Goal: Navigation & Orientation: Find specific page/section

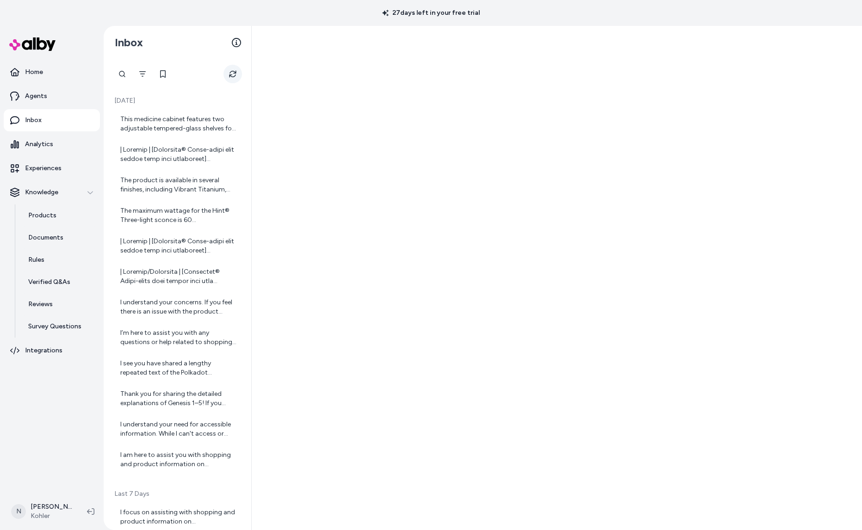
click at [234, 73] on icon "Refresh" at bounding box center [232, 74] width 7 height 7
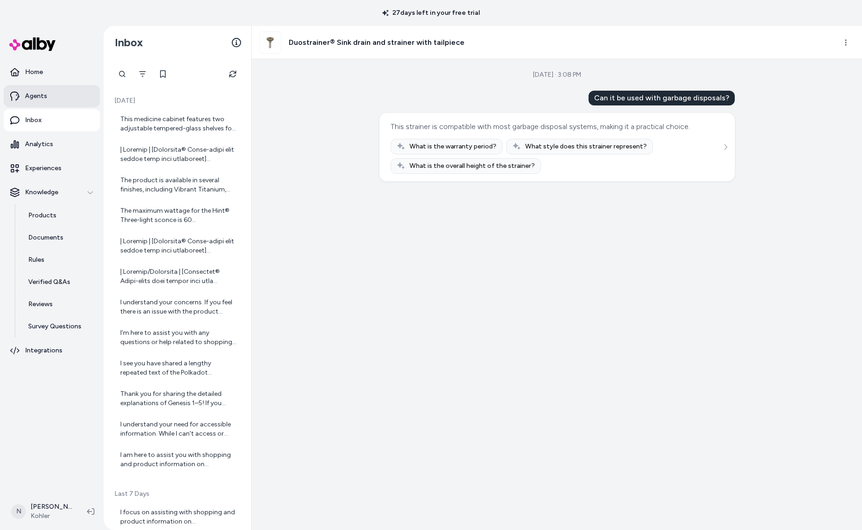
click at [72, 91] on link "Agents" at bounding box center [52, 96] width 96 height 22
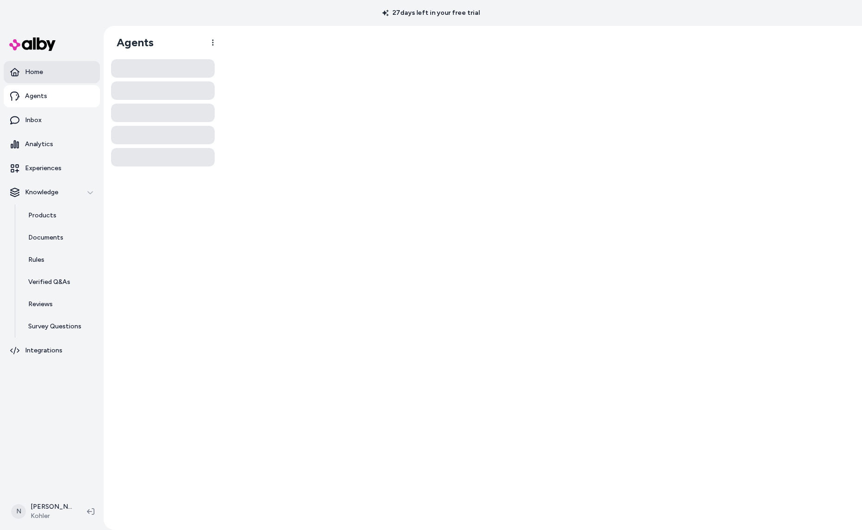
click at [46, 67] on link "Home" at bounding box center [52, 72] width 96 height 22
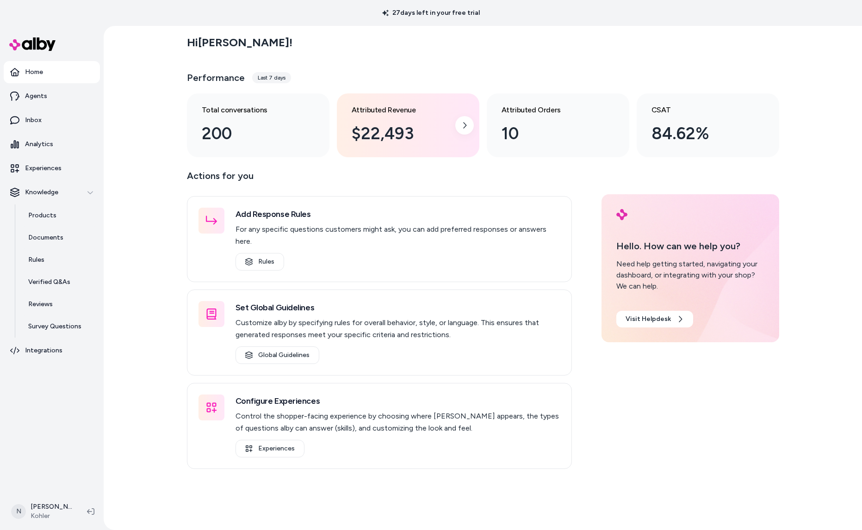
click at [422, 139] on div "$22,493" at bounding box center [401, 133] width 98 height 25
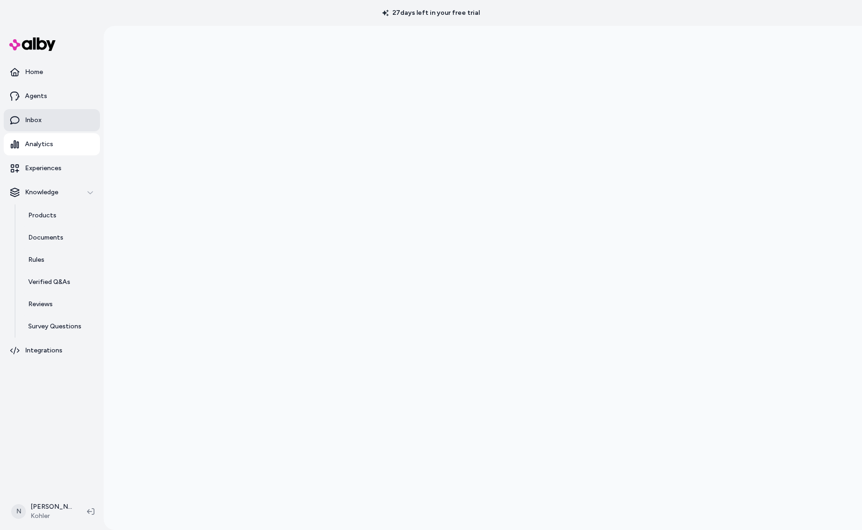
click at [39, 118] on p "Inbox" at bounding box center [33, 120] width 17 height 9
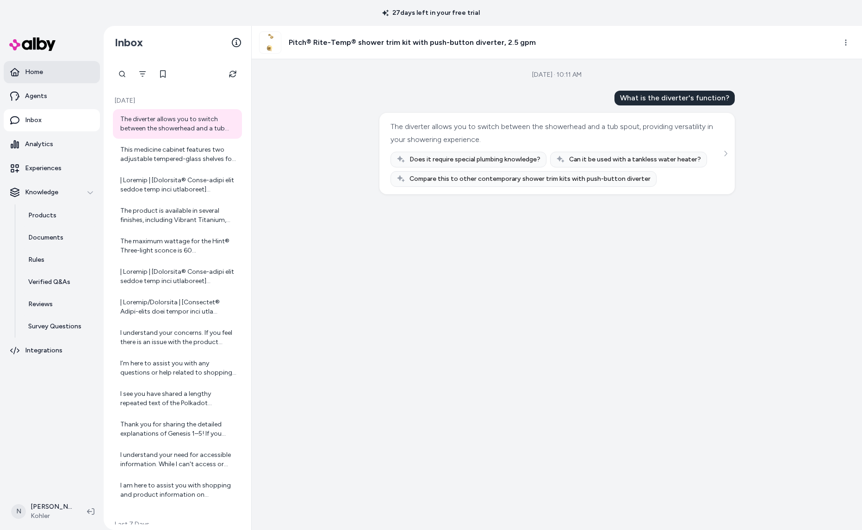
click at [59, 74] on link "Home" at bounding box center [52, 72] width 96 height 22
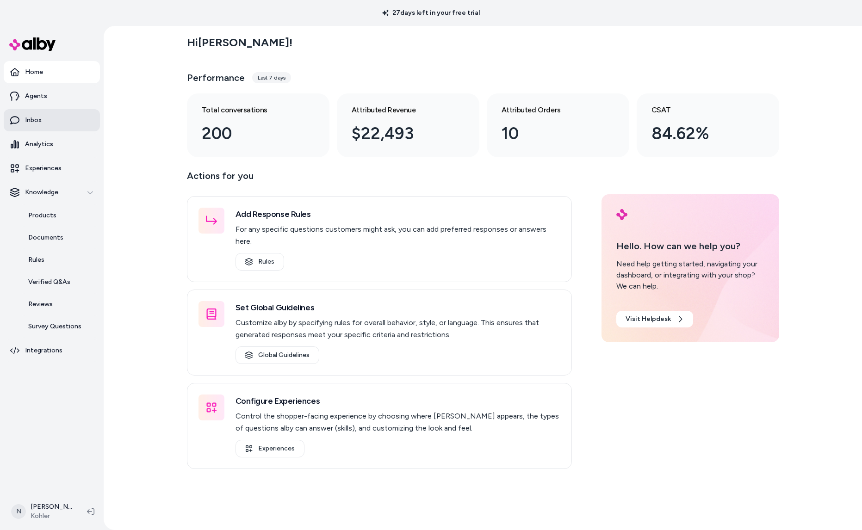
click at [34, 116] on p "Inbox" at bounding box center [33, 120] width 17 height 9
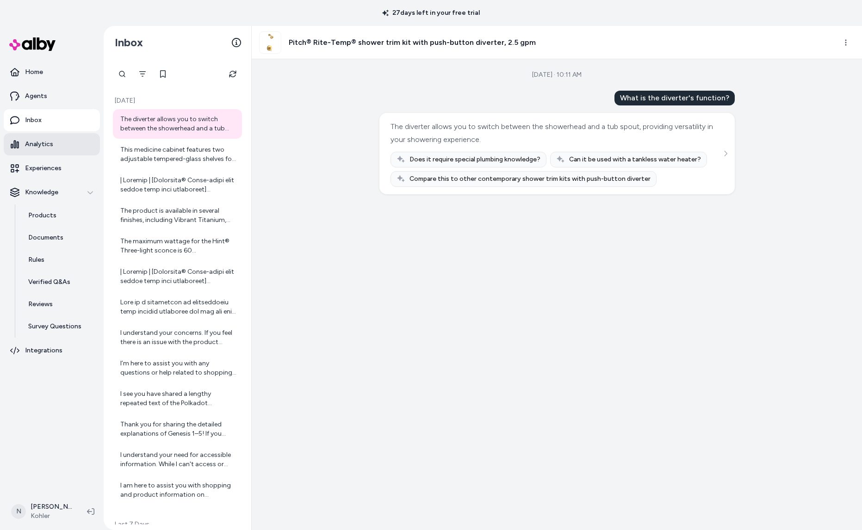
click at [54, 145] on link "Analytics" at bounding box center [52, 144] width 96 height 22
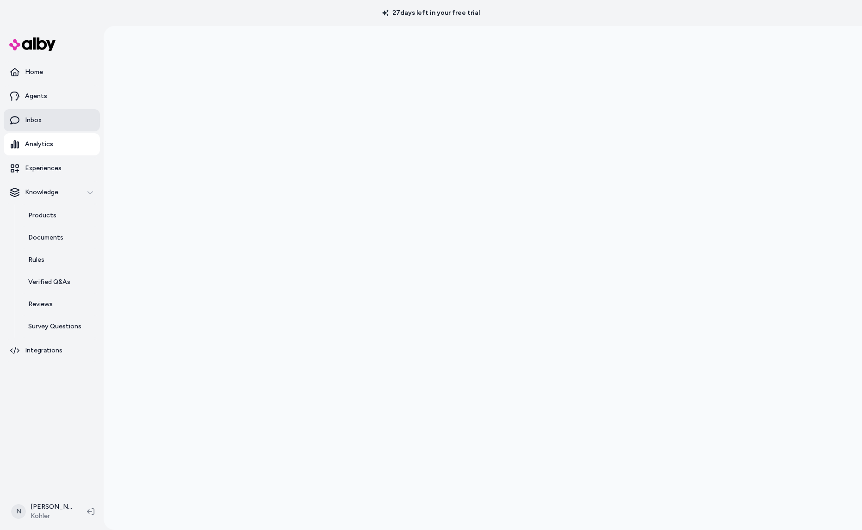
click at [56, 129] on link "Inbox" at bounding box center [52, 120] width 96 height 22
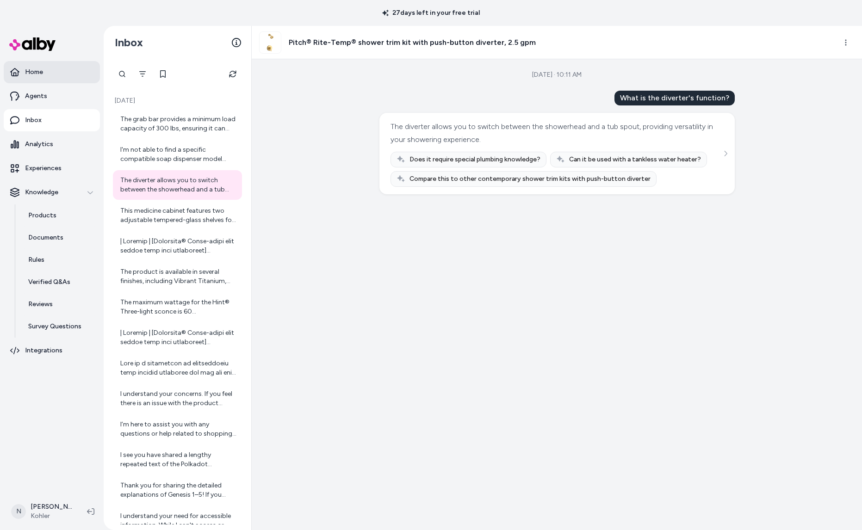
click at [50, 78] on link "Home" at bounding box center [52, 72] width 96 height 22
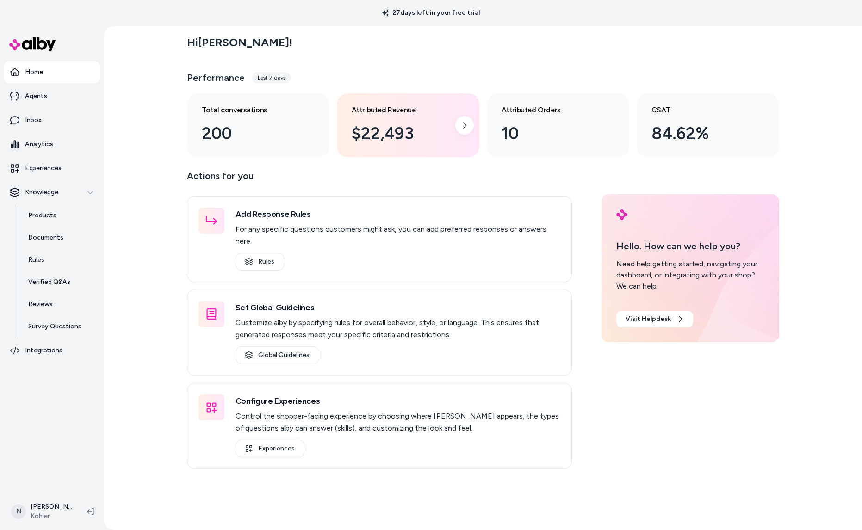
click at [433, 132] on div "$22,493" at bounding box center [401, 133] width 98 height 25
